Goal: Task Accomplishment & Management: Use online tool/utility

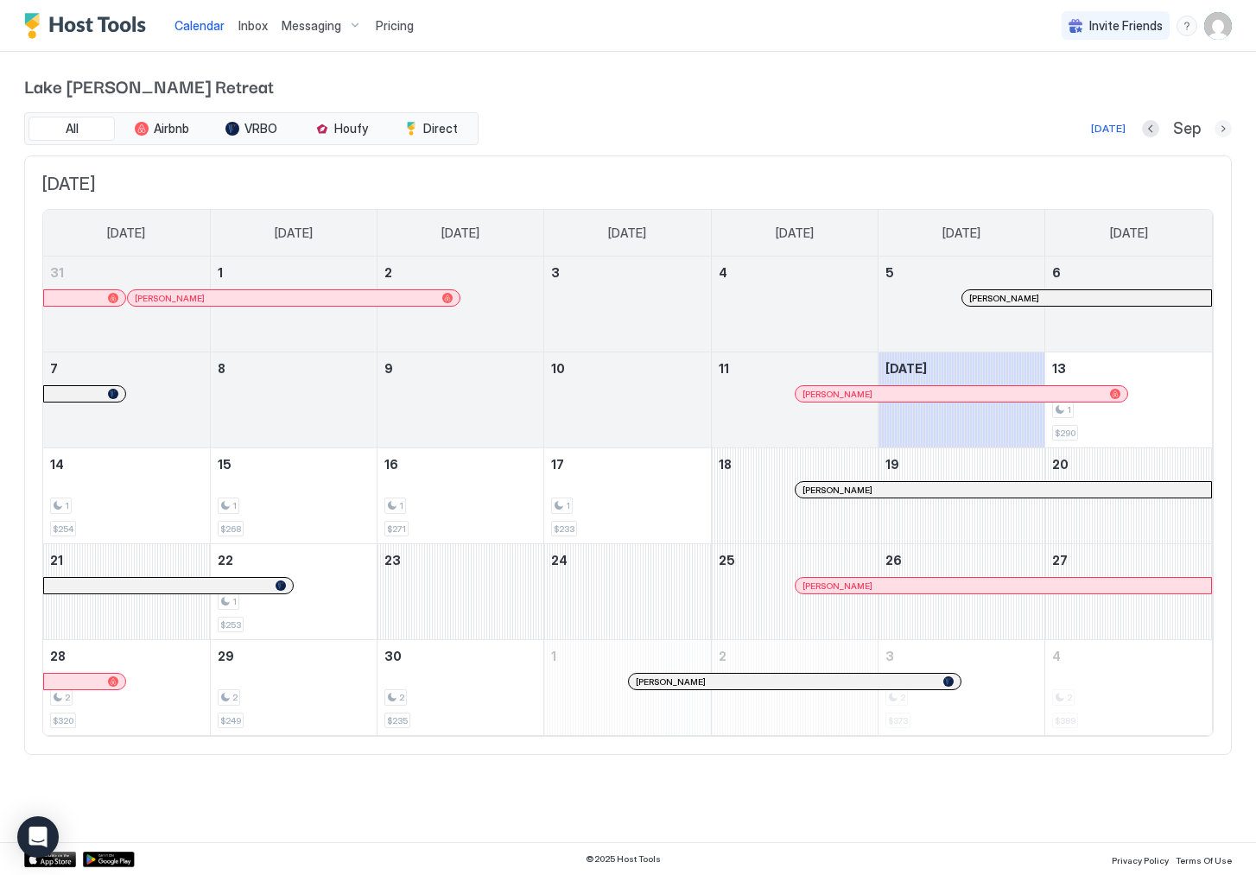
click at [1220, 128] on button "Next month" at bounding box center [1223, 128] width 17 height 17
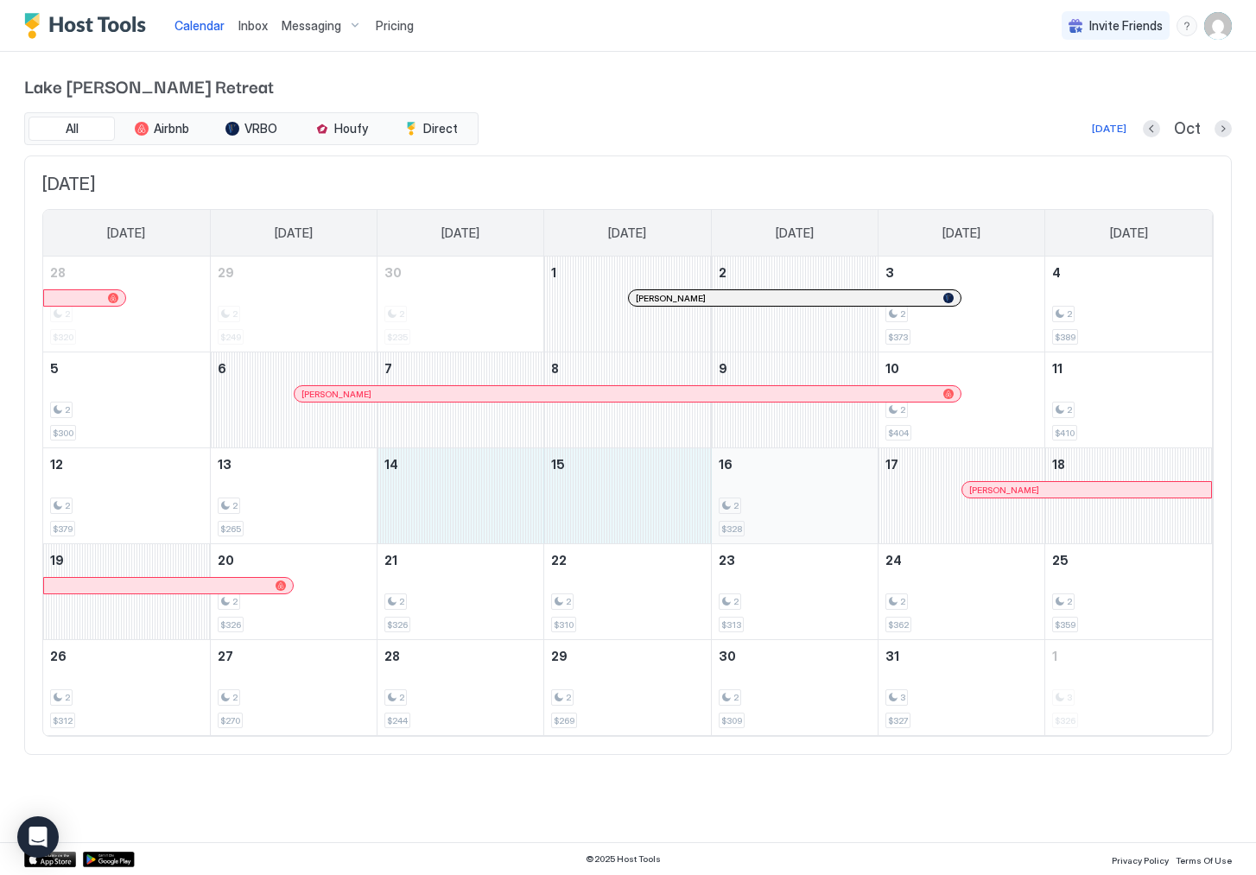
drag, startPoint x: 453, startPoint y: 502, endPoint x: 769, endPoint y: 516, distance: 316.6
click at [770, 517] on tr "12 2 $379 13 2 $265 14 15 16 2 $328 17 [PERSON_NAME] 18" at bounding box center [627, 496] width 1169 height 96
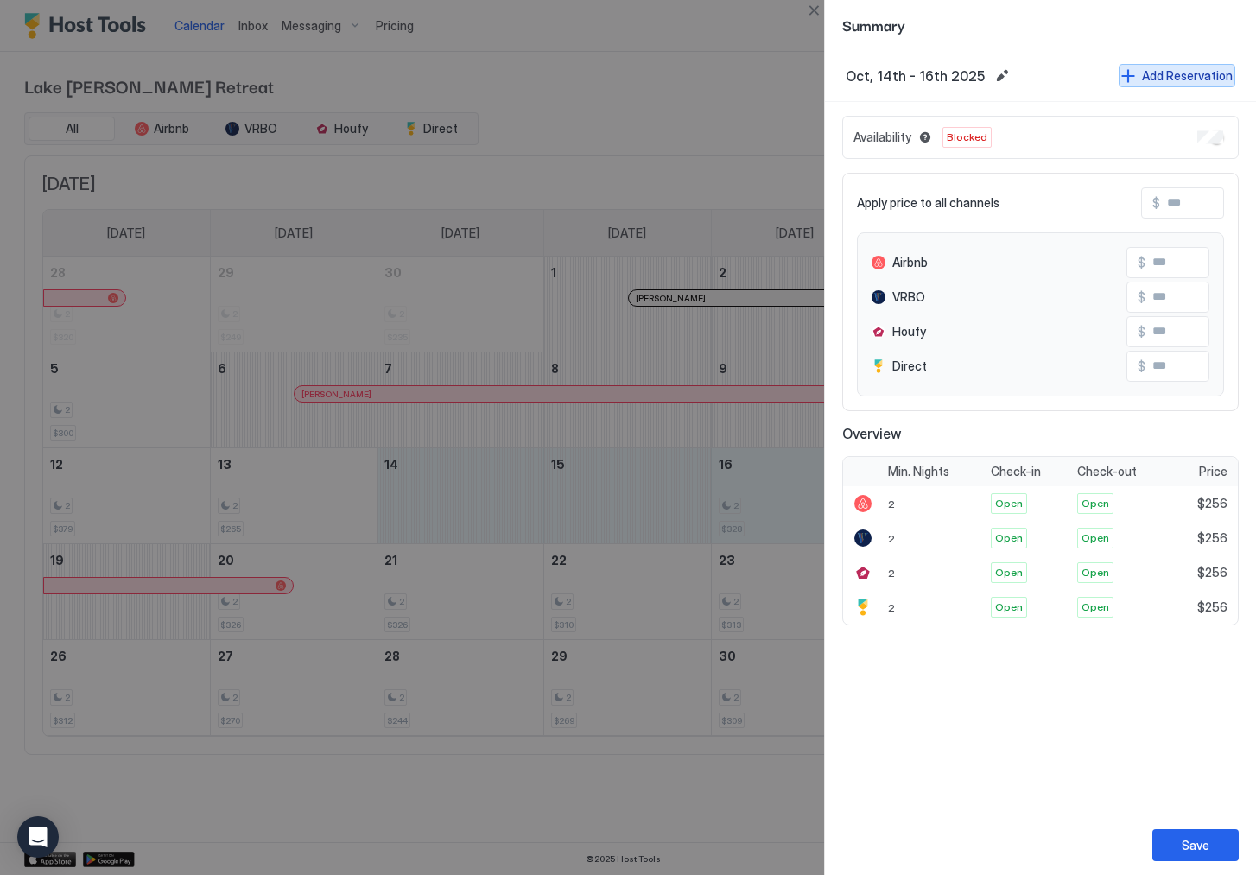
click at [1185, 86] on button "Add Reservation" at bounding box center [1177, 75] width 117 height 23
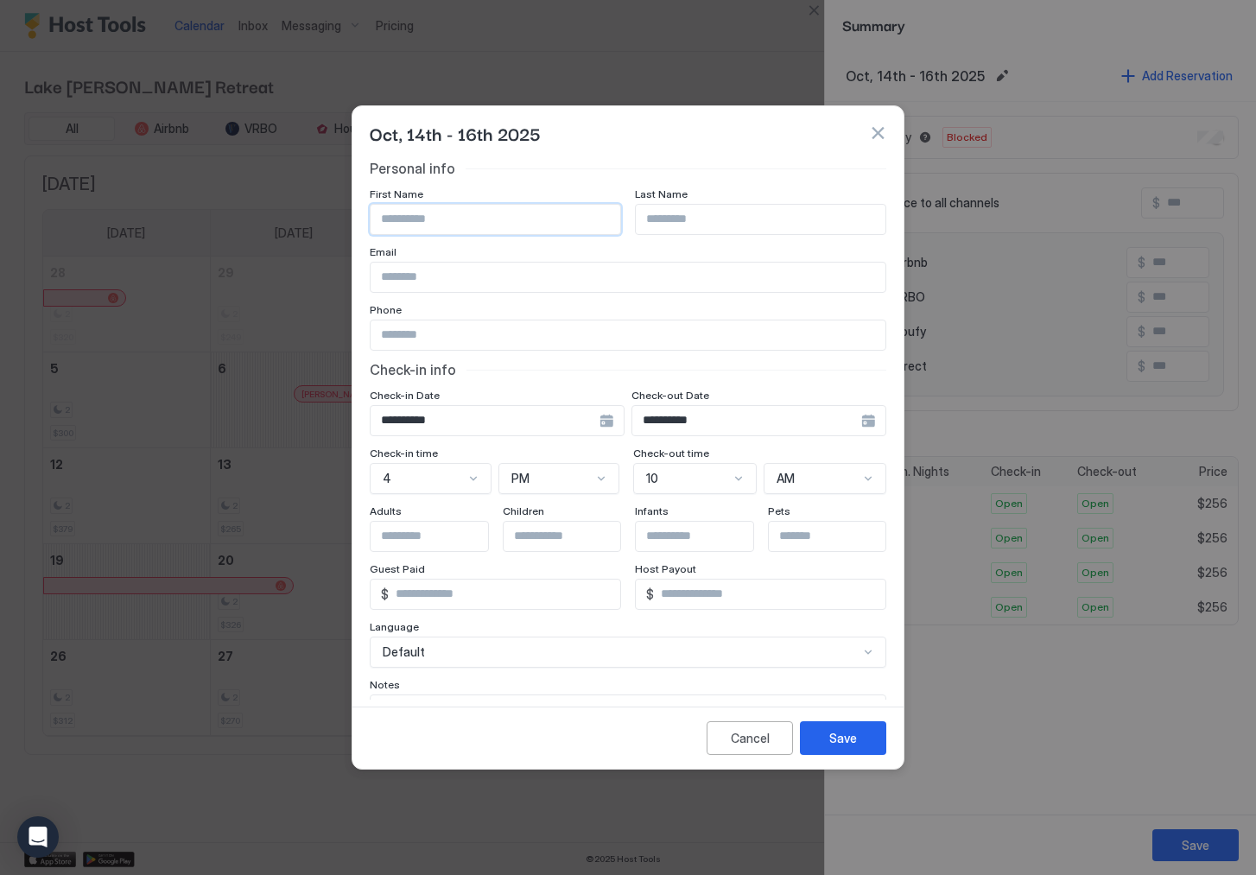
click at [520, 226] on input "Input Field" at bounding box center [496, 219] width 250 height 29
type input "**********"
click at [847, 734] on div "Save" at bounding box center [844, 738] width 28 height 18
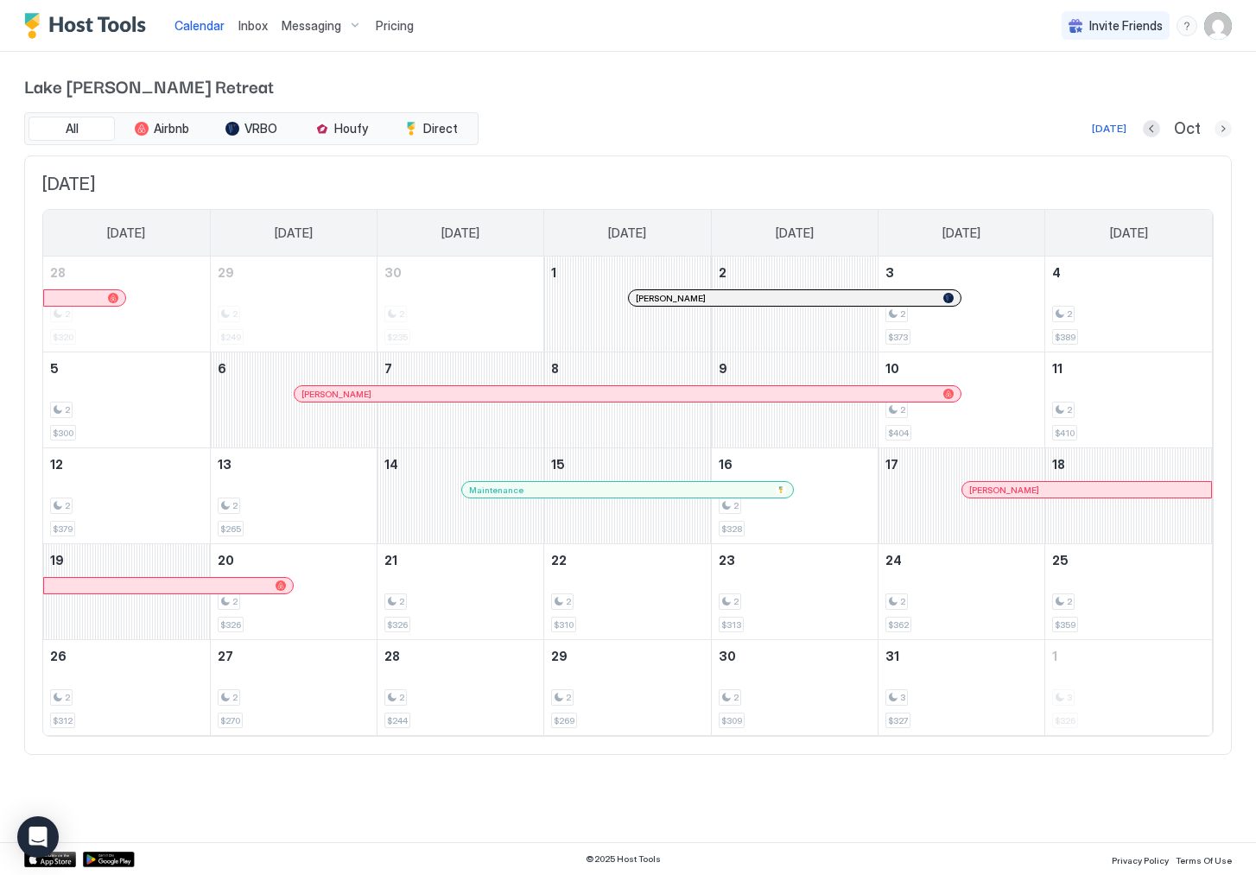
click at [1221, 132] on button "Next month" at bounding box center [1223, 128] width 17 height 17
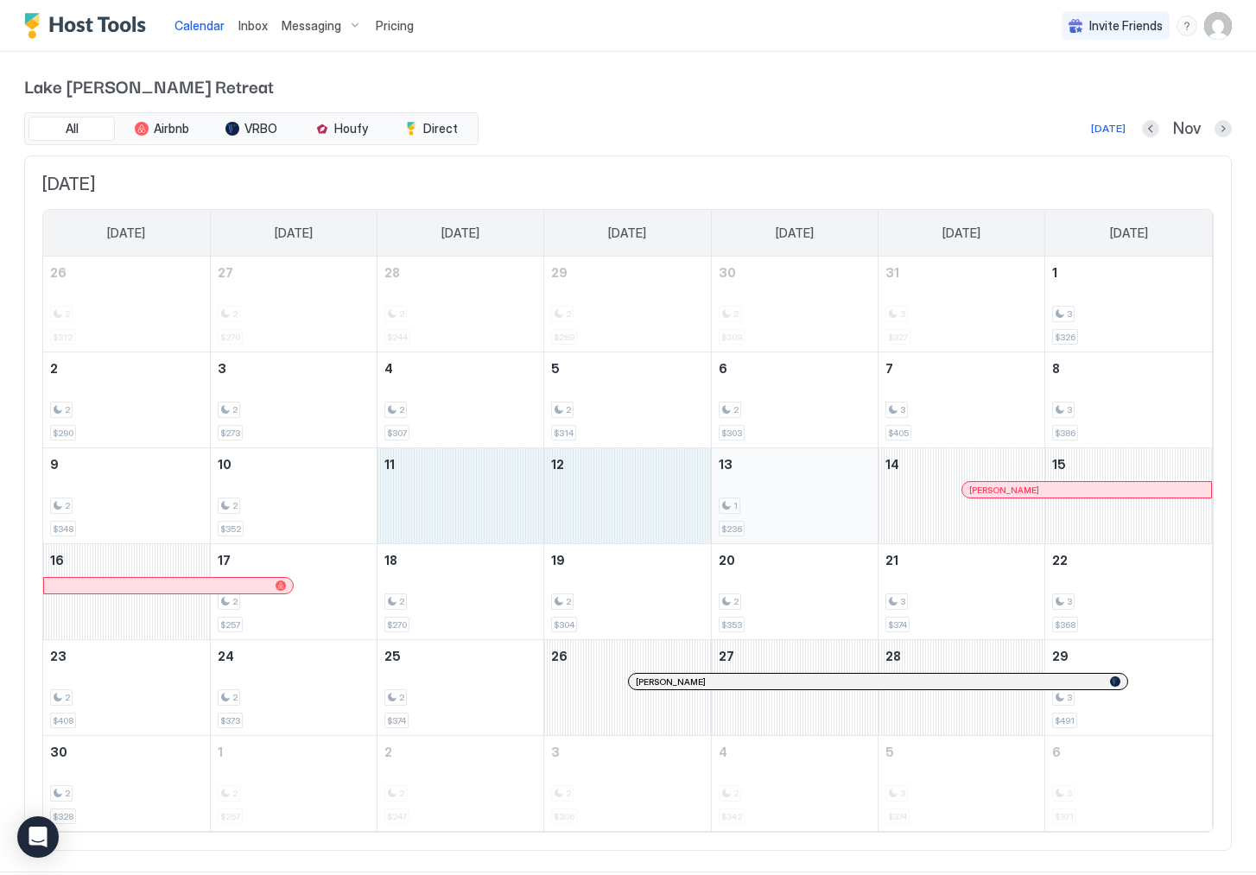
drag, startPoint x: 434, startPoint y: 488, endPoint x: 767, endPoint y: 495, distance: 333.6
click at [767, 495] on tr "9 2 $348 10 2 $352 11 12 13 1 $236 14 [PERSON_NAME] 15" at bounding box center [627, 496] width 1169 height 96
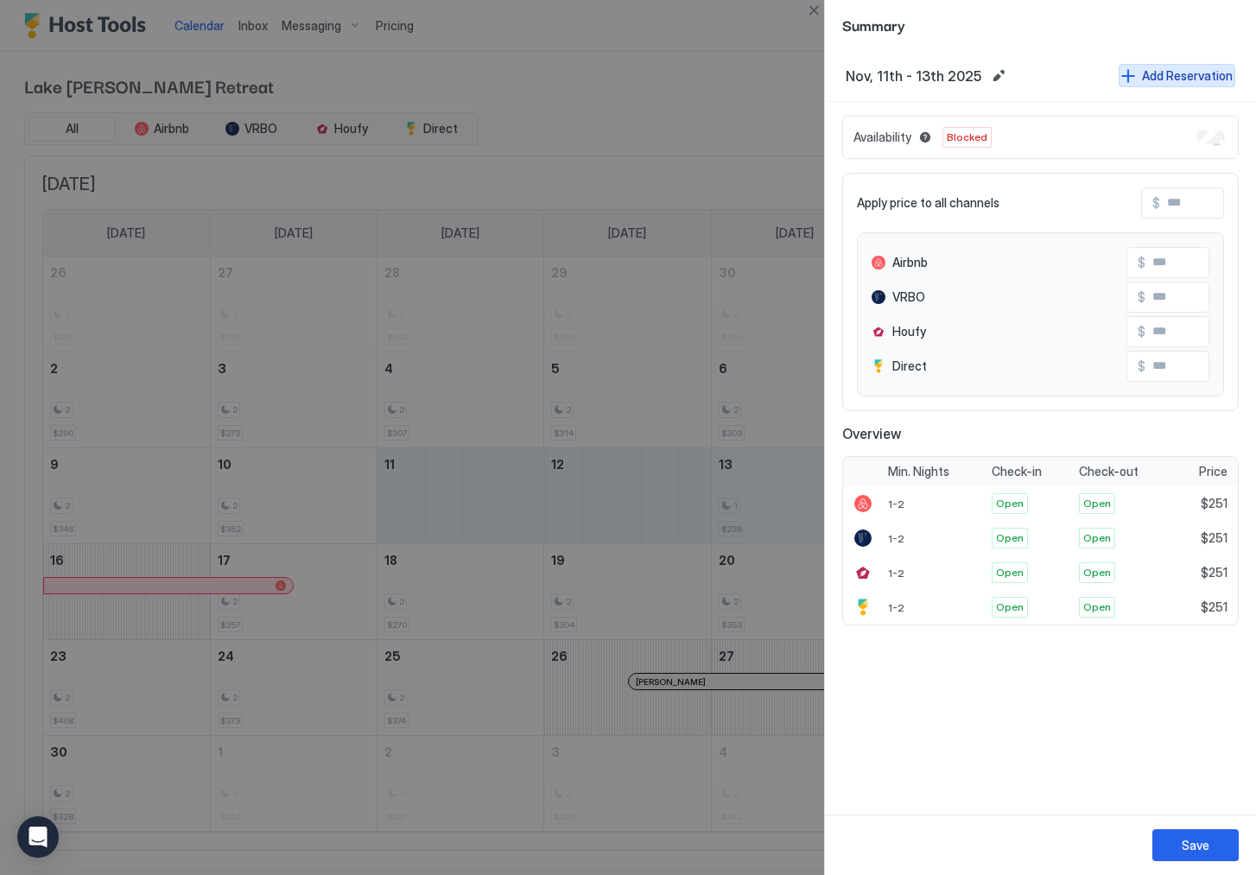
click at [1178, 83] on div "Add Reservation" at bounding box center [1187, 76] width 91 height 18
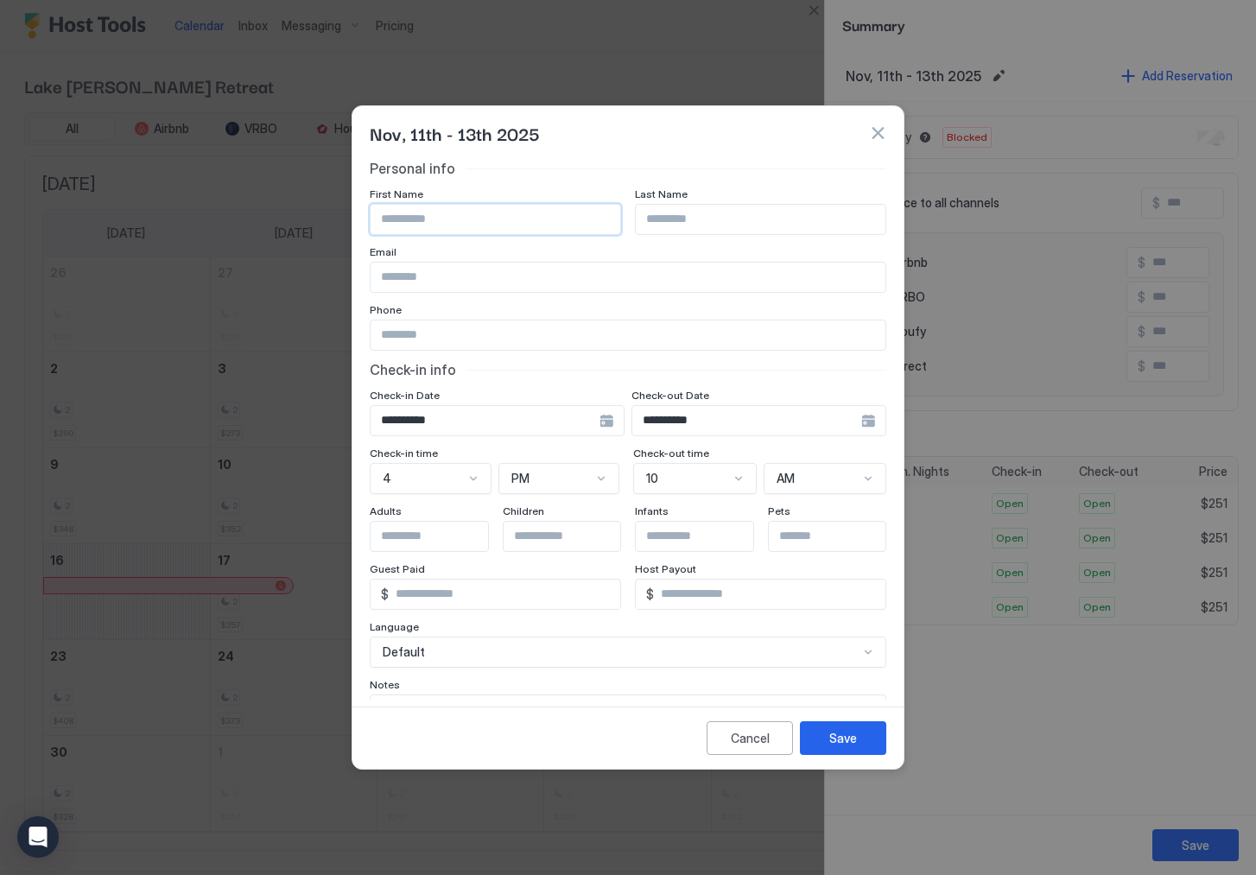
click at [563, 232] on input "Input Field" at bounding box center [496, 219] width 250 height 29
type input "**********"
click at [838, 743] on div "Save" at bounding box center [844, 738] width 28 height 18
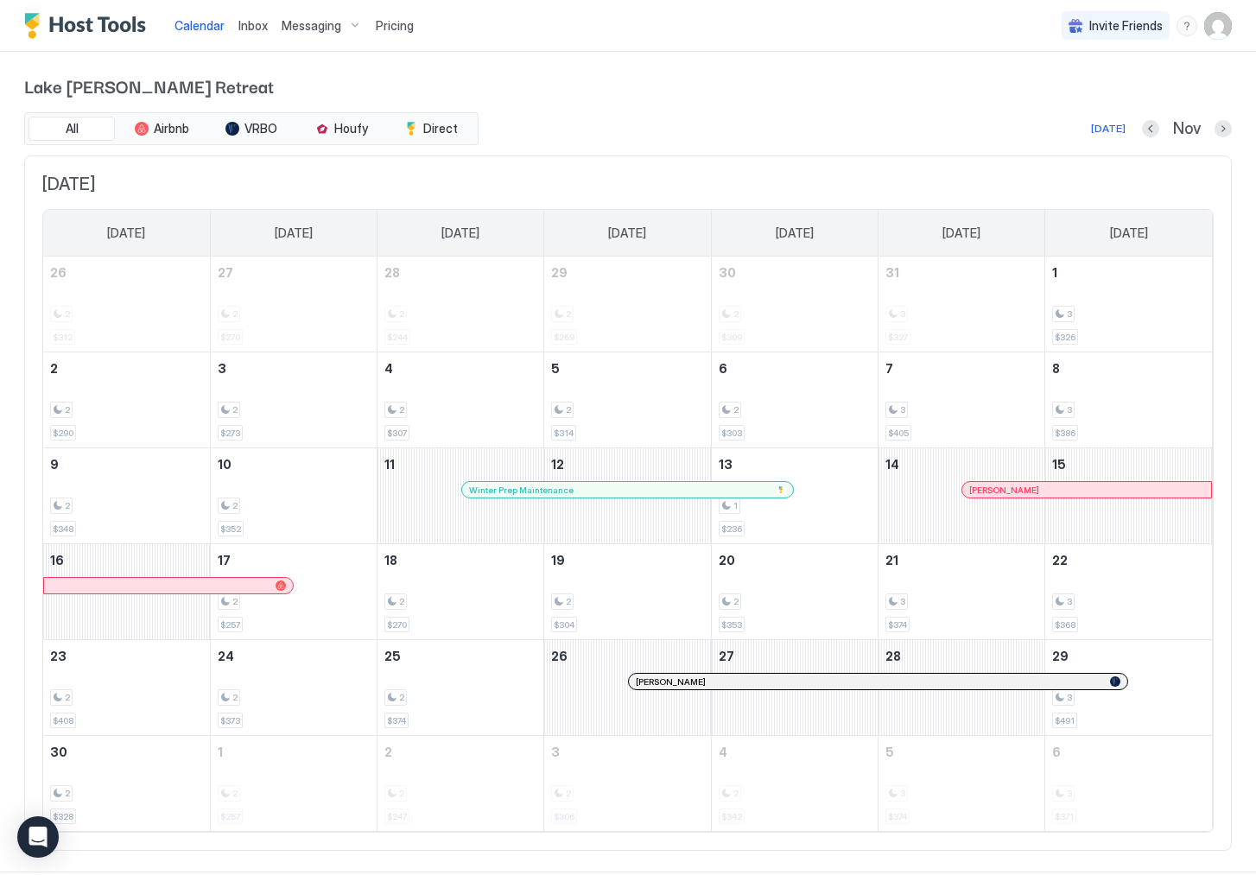
click at [680, 682] on div at bounding box center [680, 682] width 14 height 14
